Goal: Task Accomplishment & Management: Manage account settings

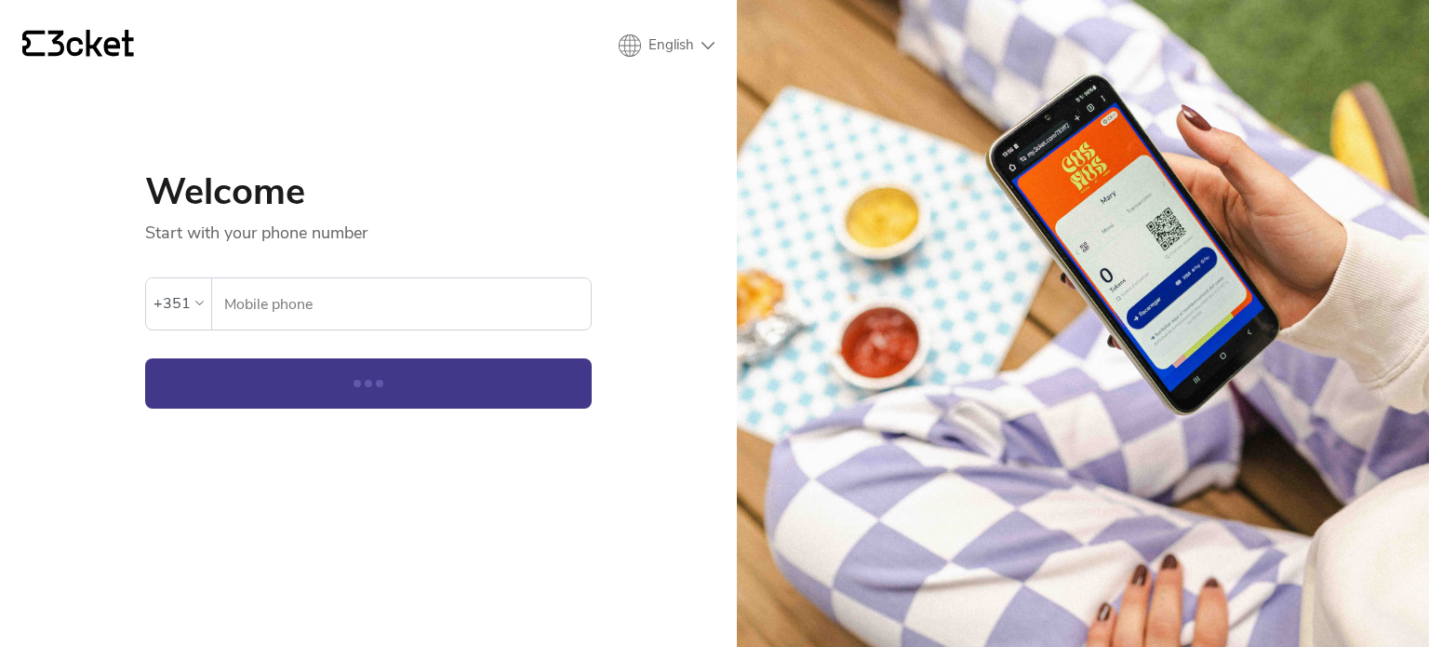
select select "en"
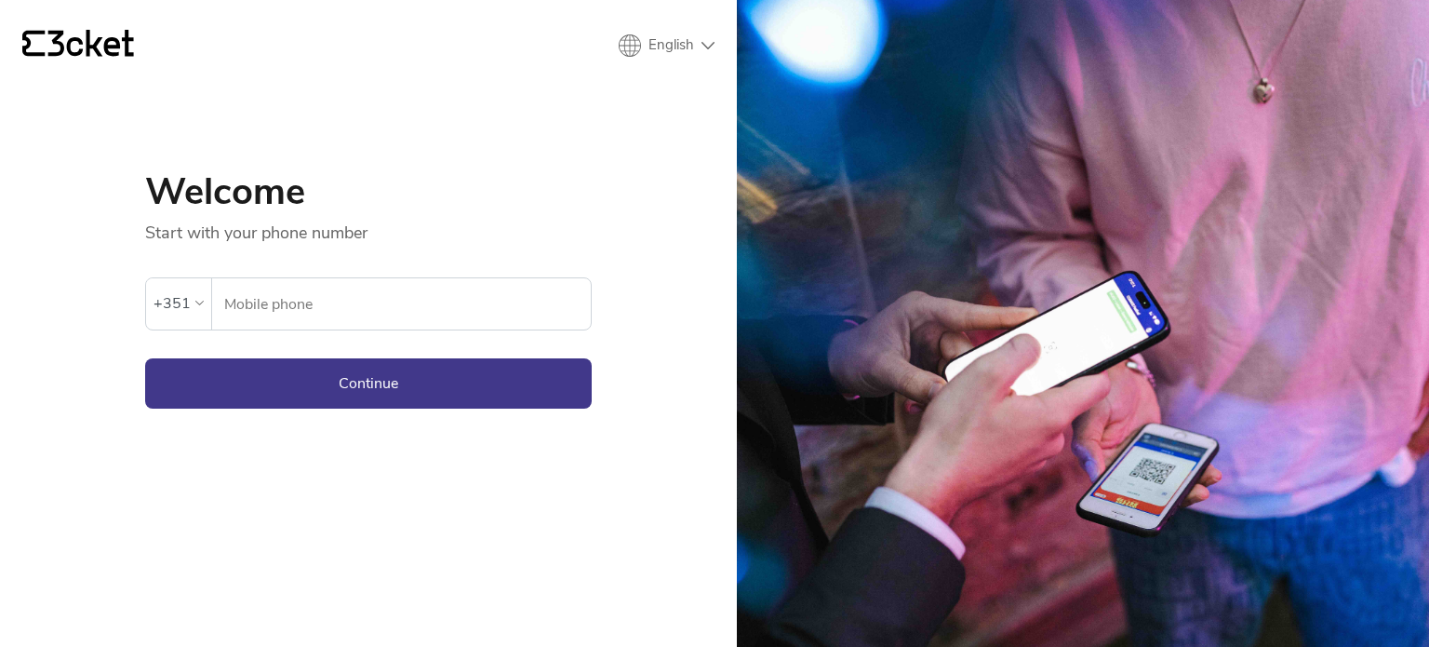
click at [358, 291] on input "Mobile phone" at bounding box center [407, 303] width 368 height 51
type input "936491314"
click at [402, 387] on button "Continue" at bounding box center [368, 383] width 447 height 50
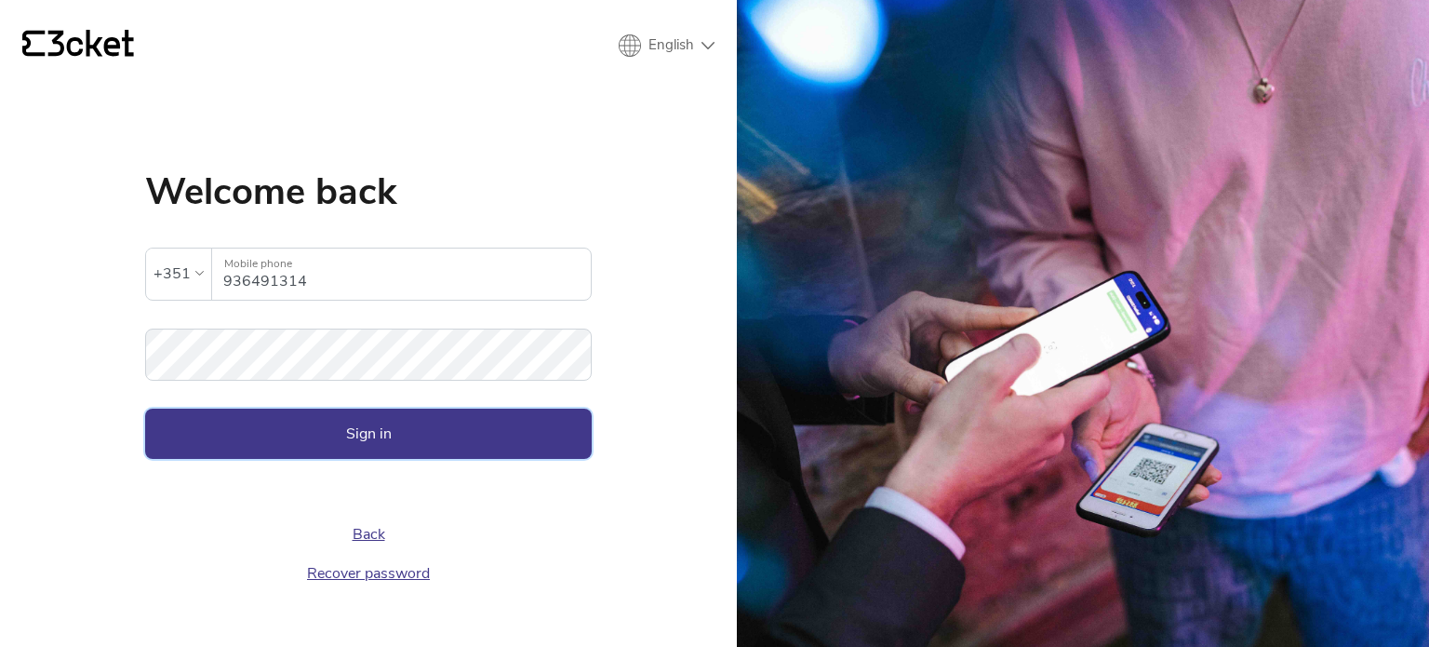
click at [456, 445] on button "Sign in" at bounding box center [368, 434] width 447 height 50
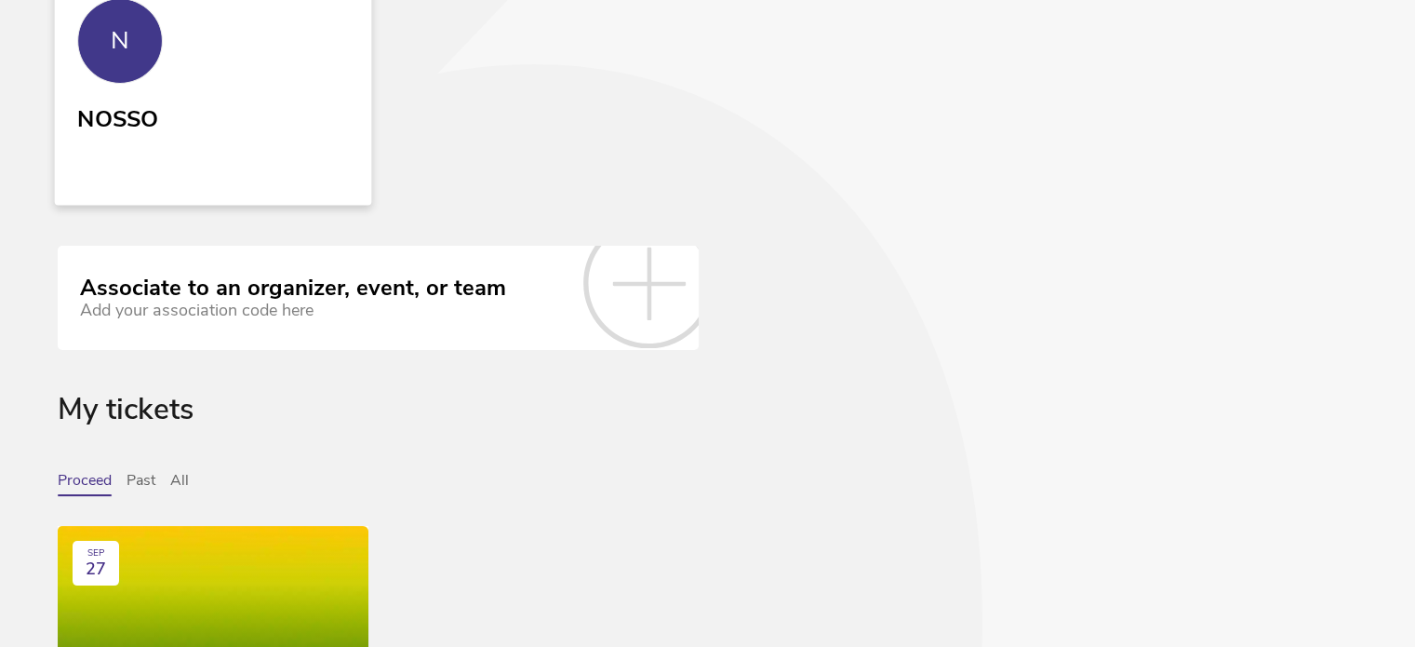
scroll to position [93, 0]
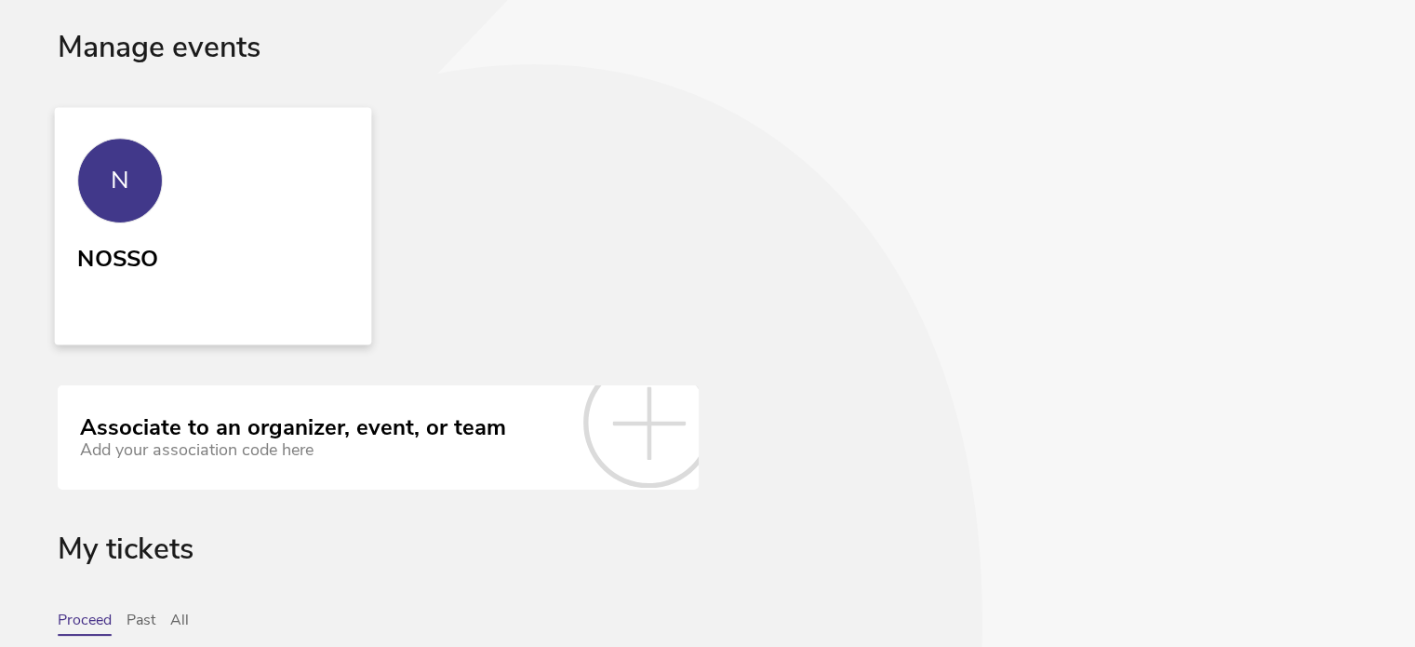
click at [179, 157] on link "N NOSSO" at bounding box center [213, 225] width 317 height 237
